Goal: Task Accomplishment & Management: Use online tool/utility

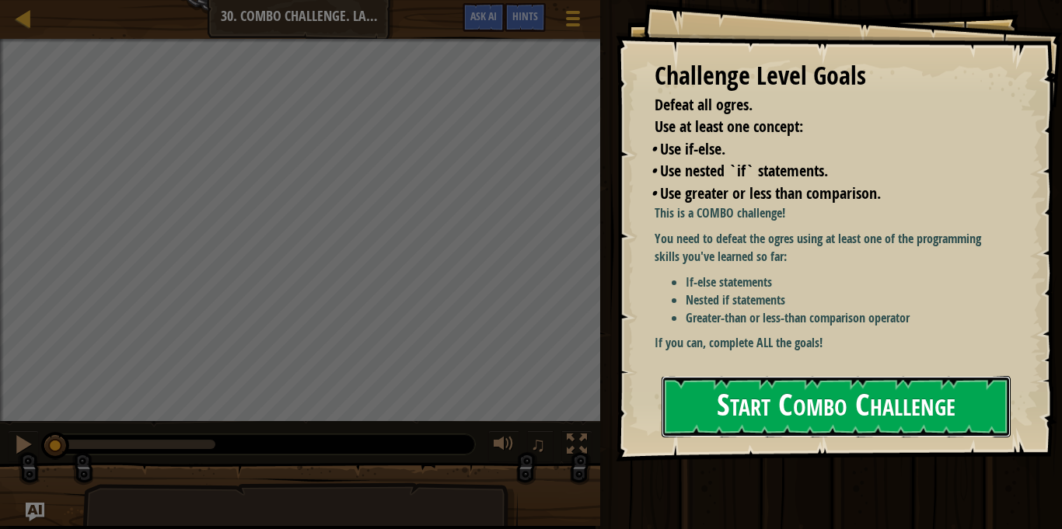
click at [708, 414] on button "Start Combo Challenge" at bounding box center [836, 406] width 349 height 61
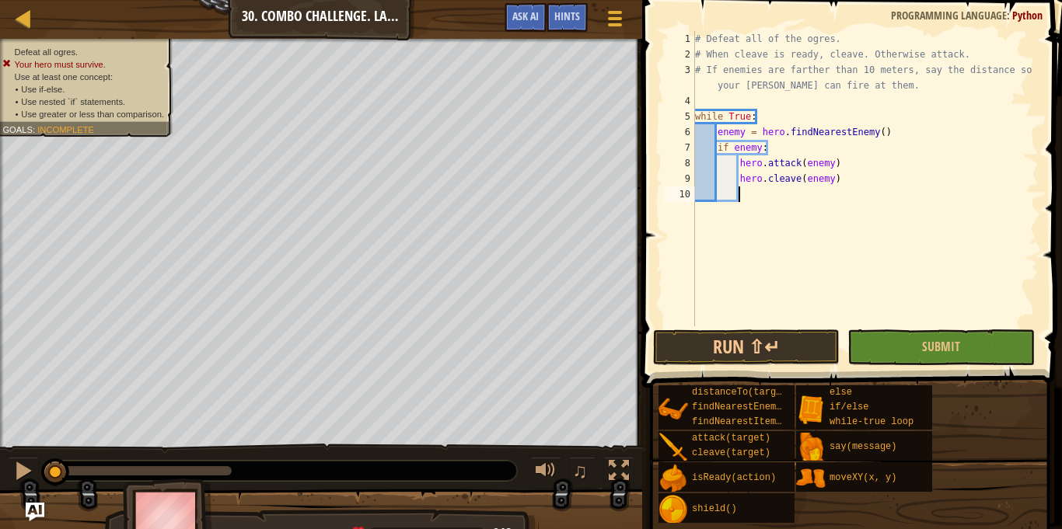
type textarea "h"
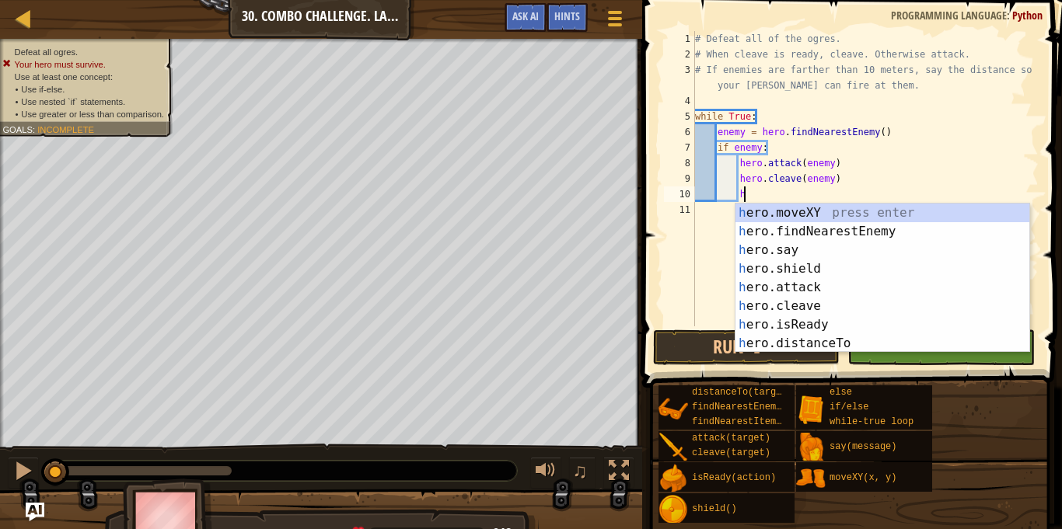
scroll to position [7, 6]
click at [716, 295] on div "# Defeat all of the ogres. # When cleave is ready, cleave. Otherwise attack. # …" at bounding box center [865, 194] width 347 height 327
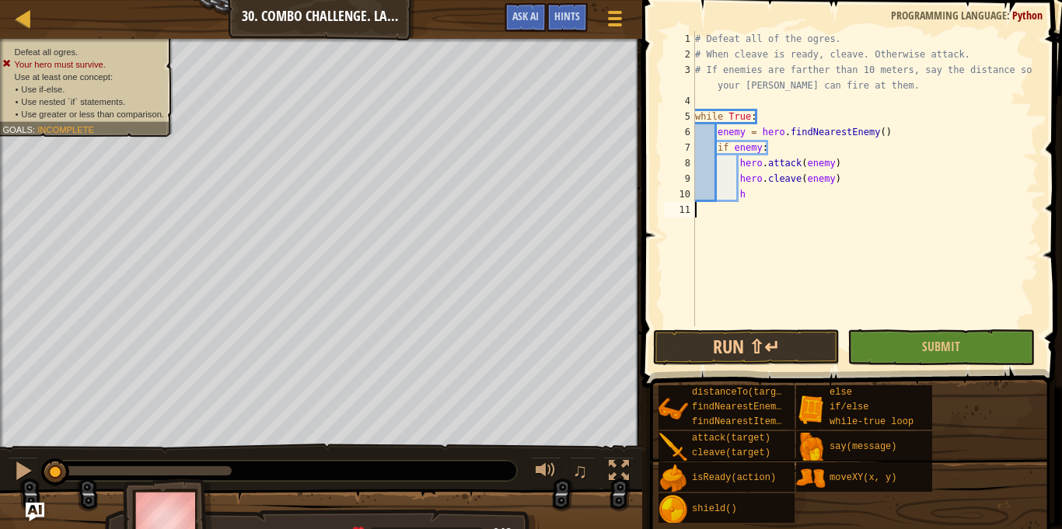
scroll to position [7, 0]
type textarea "h"
